Goal: Task Accomplishment & Management: Manage account settings

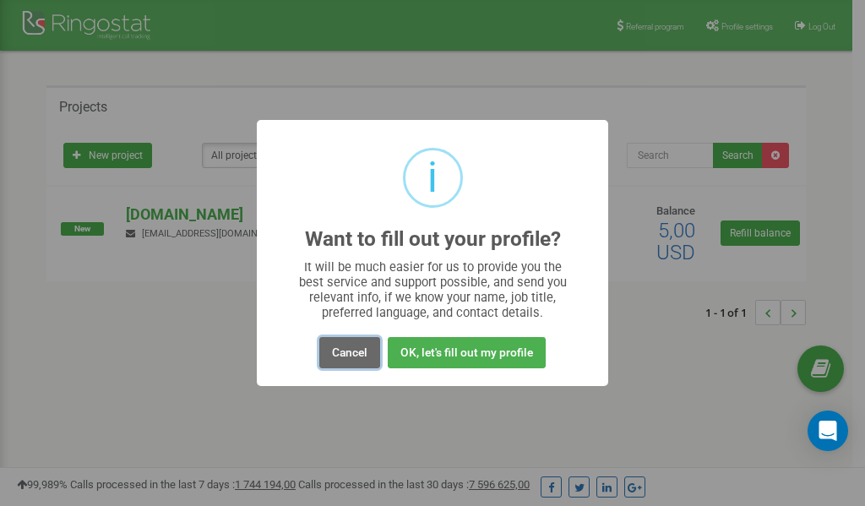
click at [350, 351] on button "Cancel" at bounding box center [349, 352] width 61 height 31
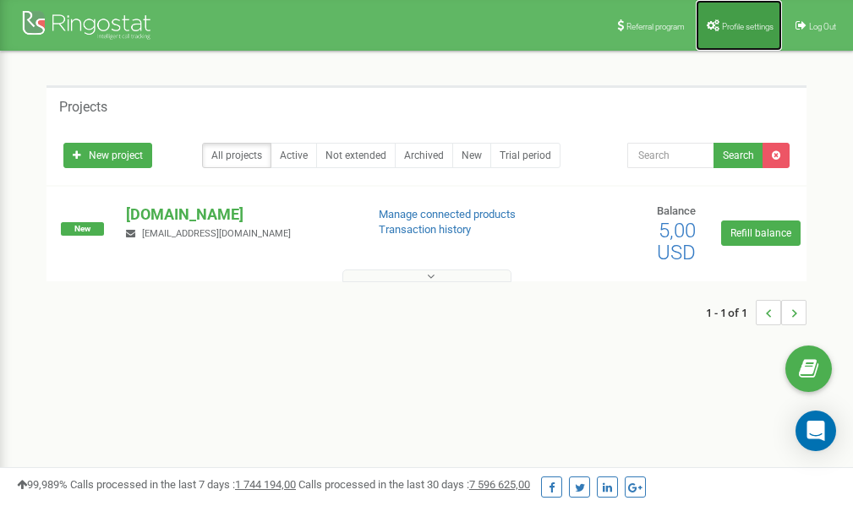
click at [731, 24] on span "Profile settings" at bounding box center [748, 26] width 52 height 9
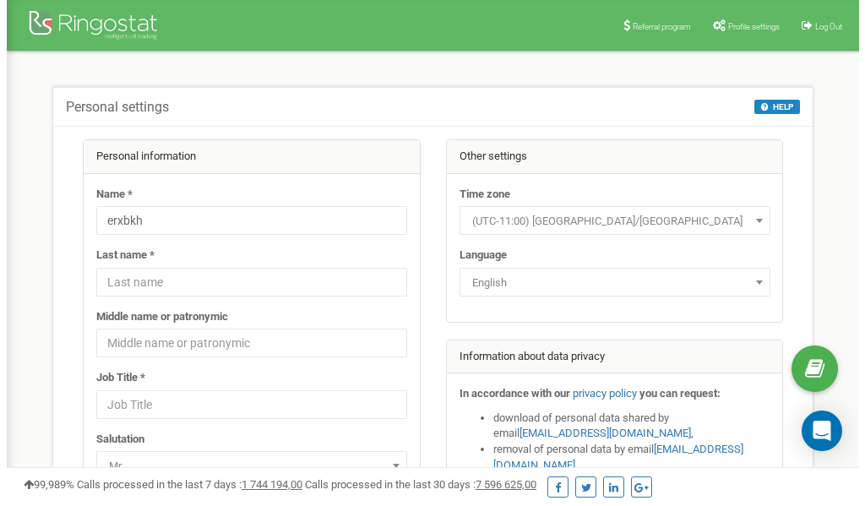
scroll to position [85, 0]
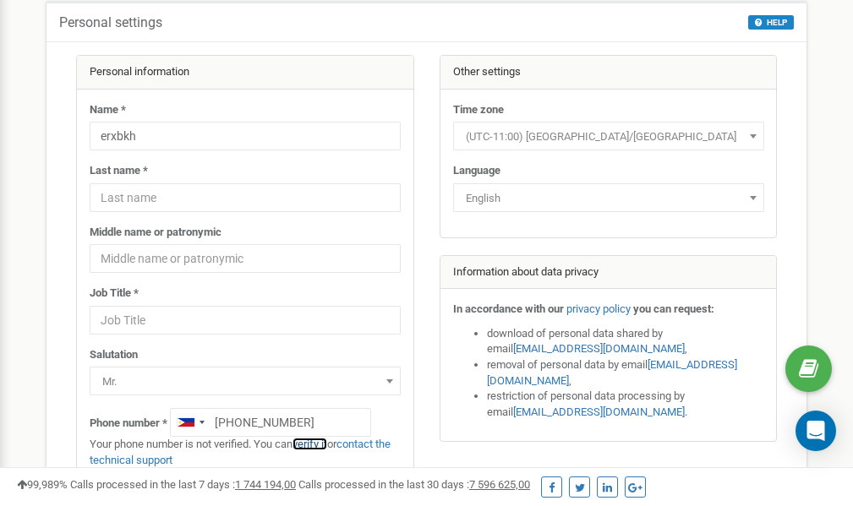
click at [325, 444] on link "verify it" at bounding box center [309, 444] width 35 height 13
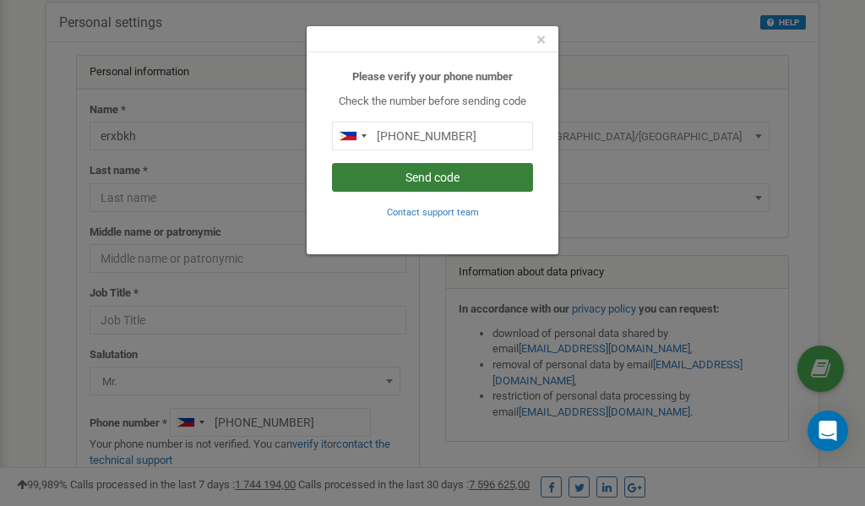
click at [438, 174] on button "Send code" at bounding box center [432, 177] width 201 height 29
